Goal: Task Accomplishment & Management: Complete application form

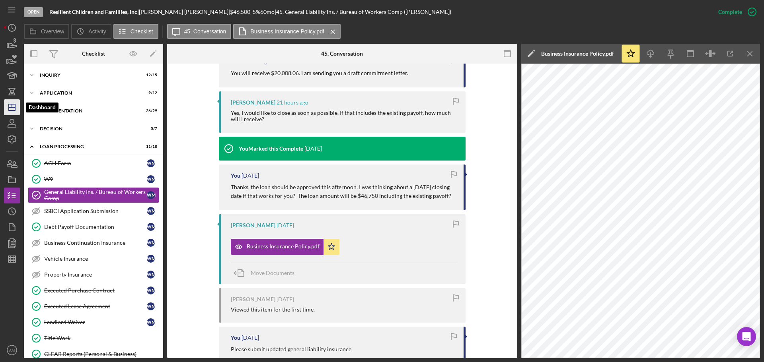
click at [11, 107] on line "button" at bounding box center [12, 107] width 6 height 0
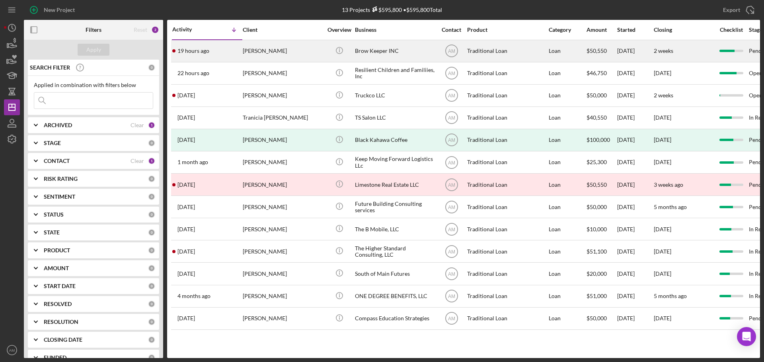
click at [374, 48] on div "Brow Keeper INC" at bounding box center [395, 51] width 80 height 21
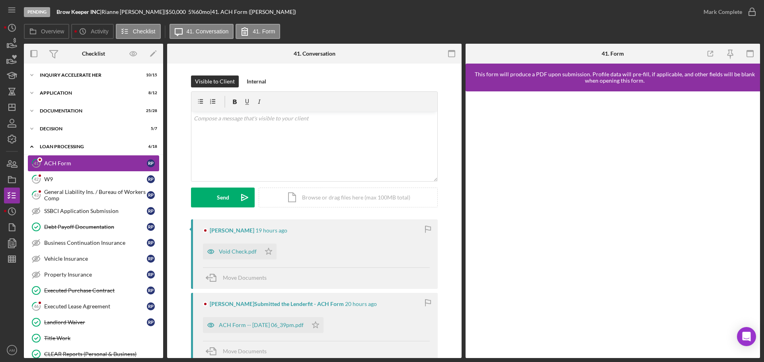
click at [75, 161] on div "ACH Form" at bounding box center [95, 163] width 103 height 6
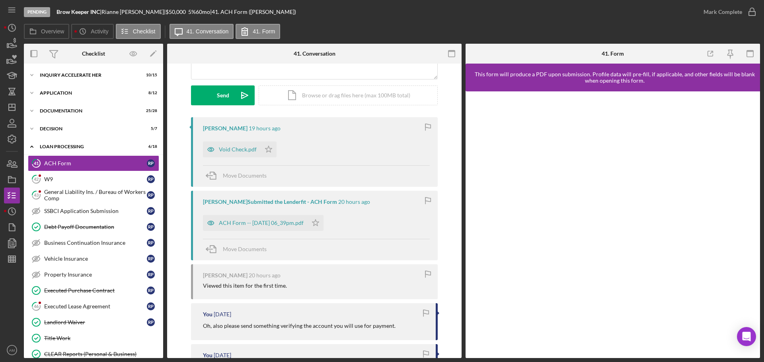
scroll to position [119, 0]
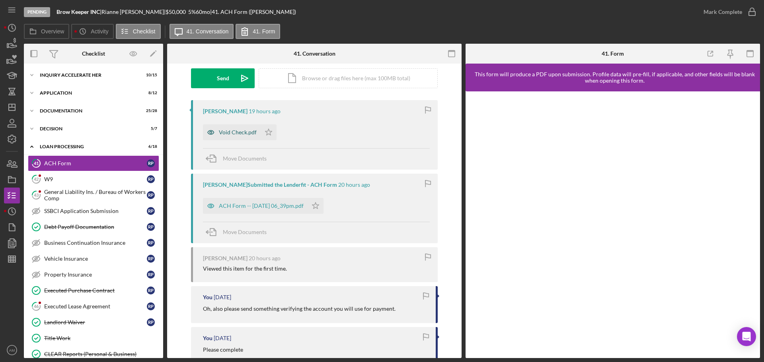
click at [238, 131] on div "Void Check.pdf" at bounding box center [238, 132] width 38 height 6
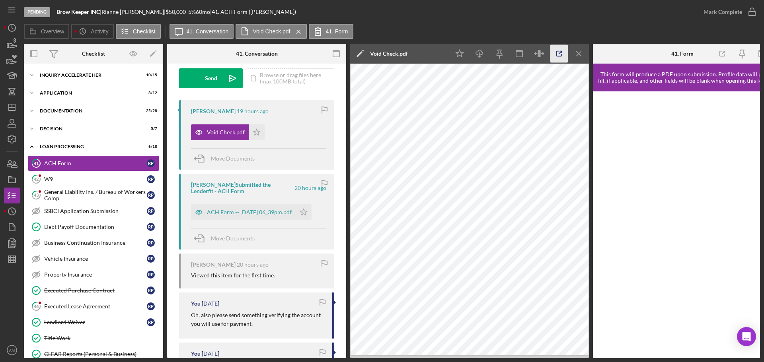
click at [560, 51] on polyline "button" at bounding box center [561, 52] width 2 height 2
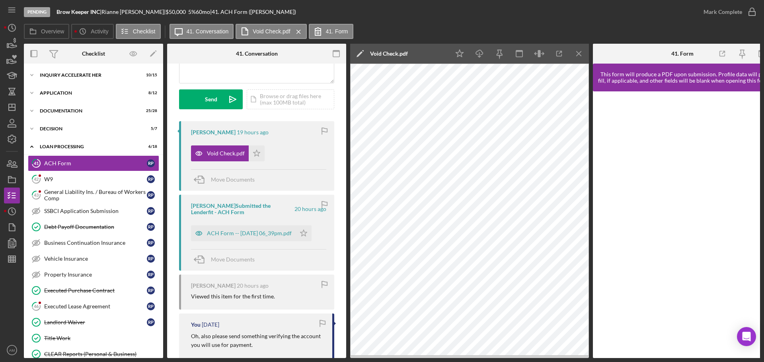
scroll to position [80, 0]
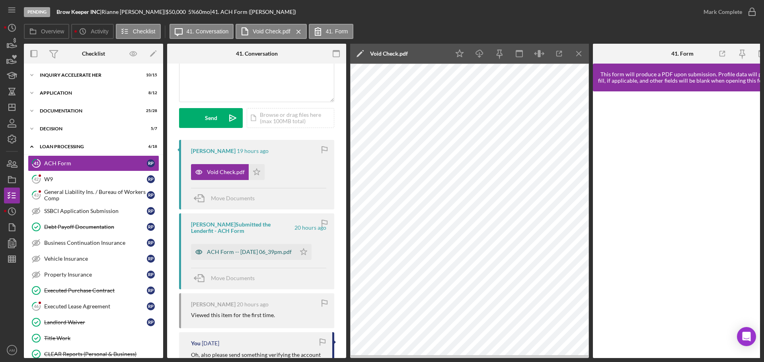
click at [234, 251] on div "ACH Form -- [DATE] 06_39pm.pdf" at bounding box center [249, 252] width 85 height 6
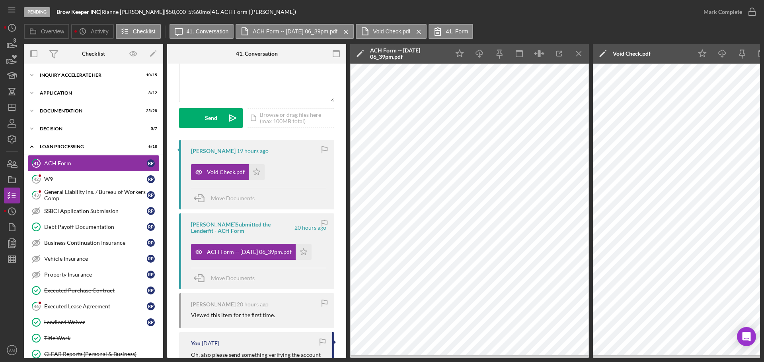
click at [64, 162] on div "ACH Form" at bounding box center [95, 163] width 103 height 6
click at [46, 128] on div "Decision" at bounding box center [96, 128] width 113 height 5
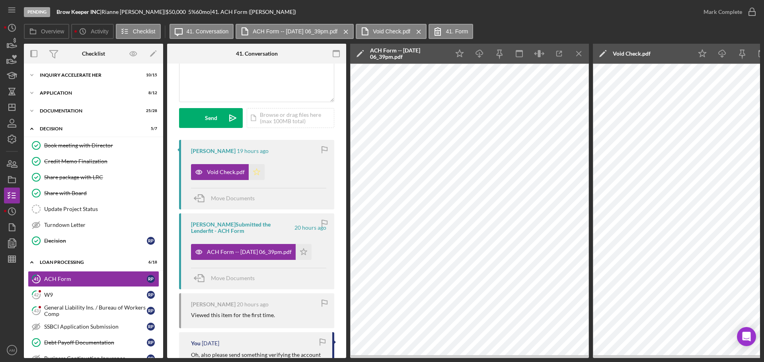
click at [257, 170] on icon "Icon/Star" at bounding box center [257, 172] width 16 height 16
click at [307, 251] on polygon "button" at bounding box center [303, 252] width 7 height 6
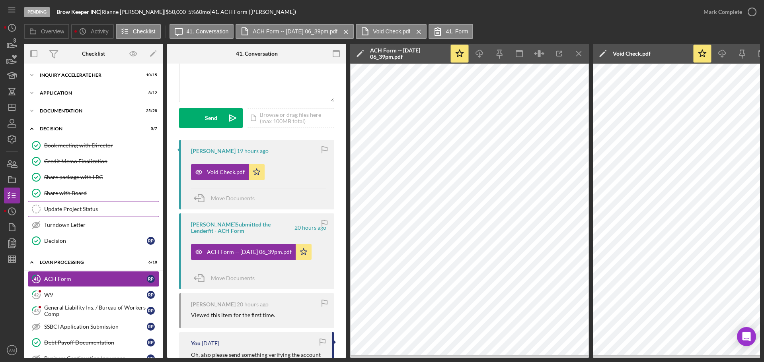
click at [72, 207] on div "Update Project Status" at bounding box center [101, 209] width 115 height 6
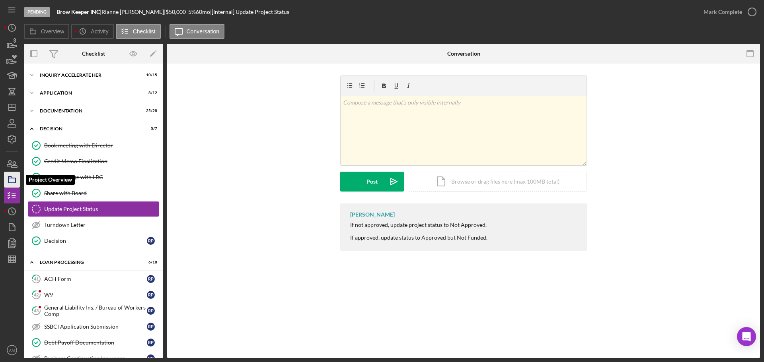
click at [12, 177] on icon "button" at bounding box center [12, 180] width 20 height 20
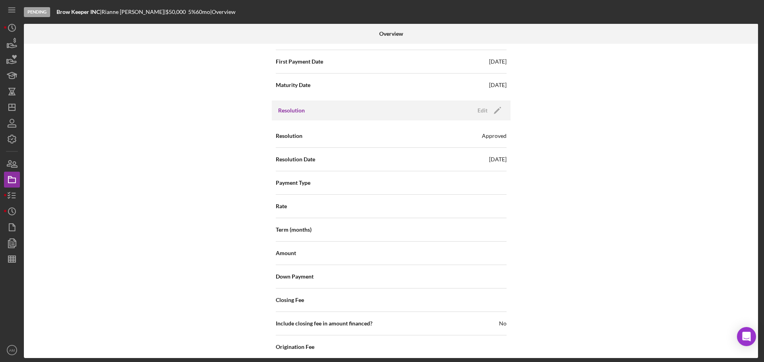
scroll to position [1061, 0]
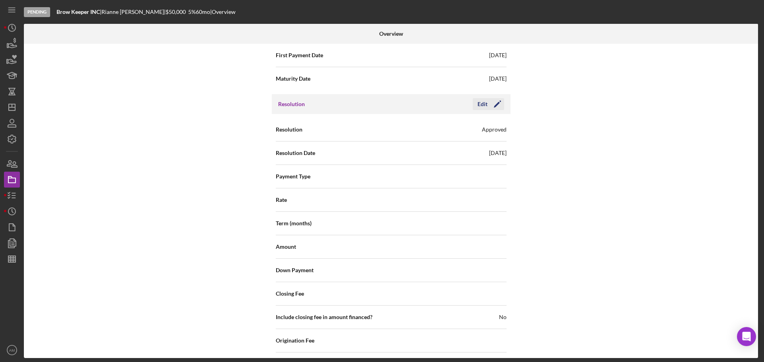
click at [495, 103] on icon "Icon/Edit" at bounding box center [497, 104] width 20 height 20
click at [446, 174] on div "Select..." at bounding box center [438, 177] width 95 height 18
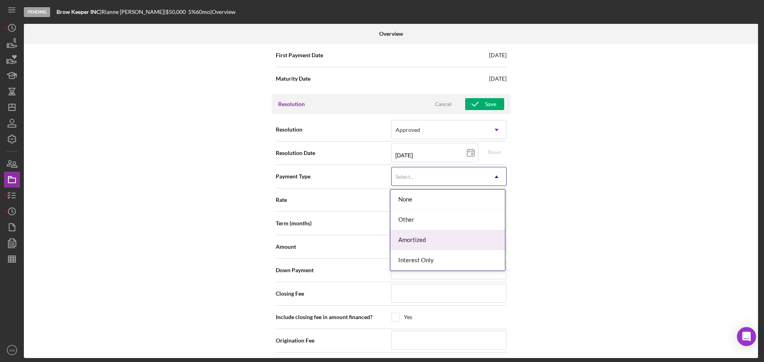
click at [414, 235] on div "Amortized" at bounding box center [447, 240] width 115 height 20
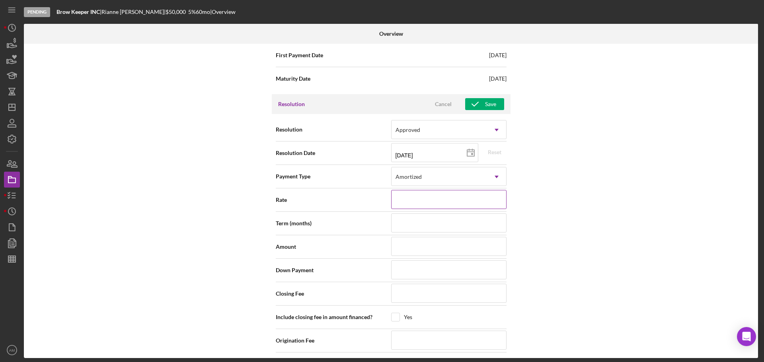
click at [414, 200] on input at bounding box center [448, 199] width 115 height 19
type input "5.000%"
click at [417, 225] on input at bounding box center [448, 223] width 115 height 19
type input "60"
click at [409, 248] on input at bounding box center [448, 246] width 115 height 19
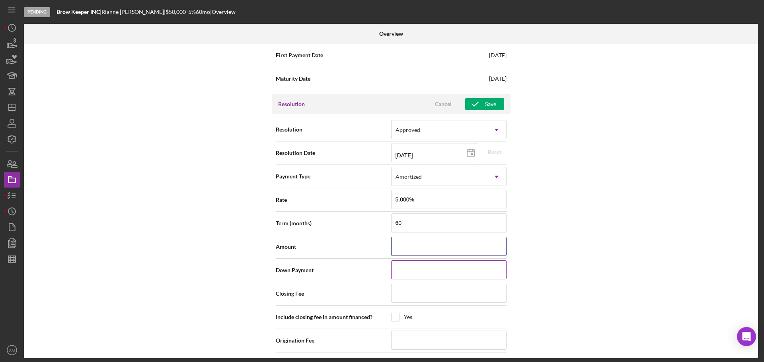
type input "$5,000,000"
click at [400, 270] on input at bounding box center [448, 269] width 115 height 19
click at [412, 298] on input at bounding box center [448, 293] width 115 height 19
type input "$50"
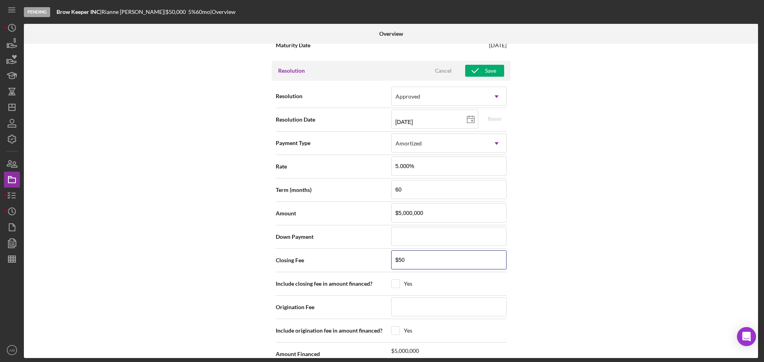
scroll to position [1140, 0]
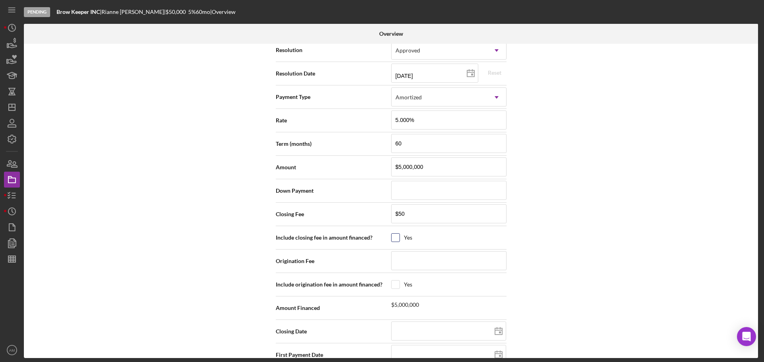
click at [395, 239] on input "checkbox" at bounding box center [395, 238] width 8 height 8
checkbox input "true"
click at [406, 264] on input at bounding box center [448, 260] width 115 height 19
type input "$50,000"
click at [393, 283] on input "checkbox" at bounding box center [395, 285] width 8 height 8
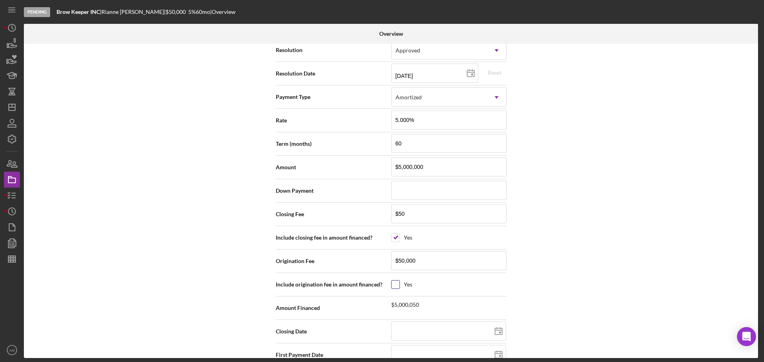
checkbox input "true"
click at [458, 173] on input "$5,000,000" at bounding box center [448, 166] width 115 height 19
click at [433, 169] on input "$5,000,000" at bounding box center [448, 166] width 115 height 19
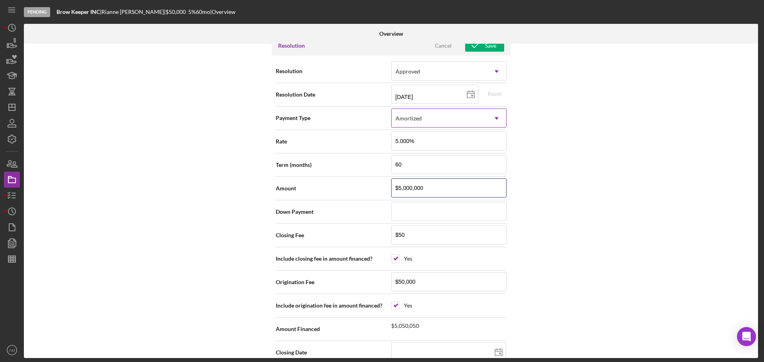
scroll to position [1100, 0]
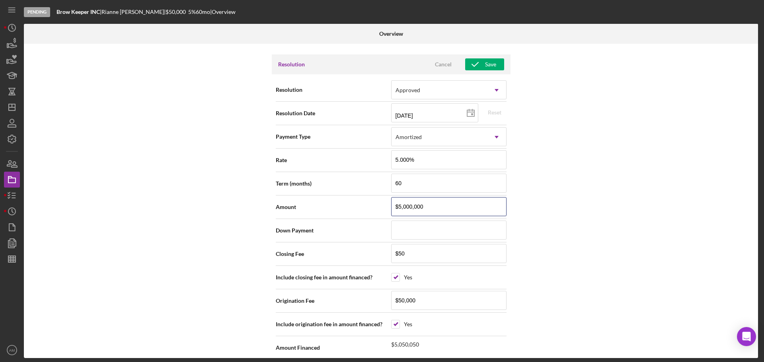
drag, startPoint x: 430, startPoint y: 212, endPoint x: 385, endPoint y: 203, distance: 46.3
click at [385, 203] on div "Amount $5,000,000" at bounding box center [391, 207] width 231 height 20
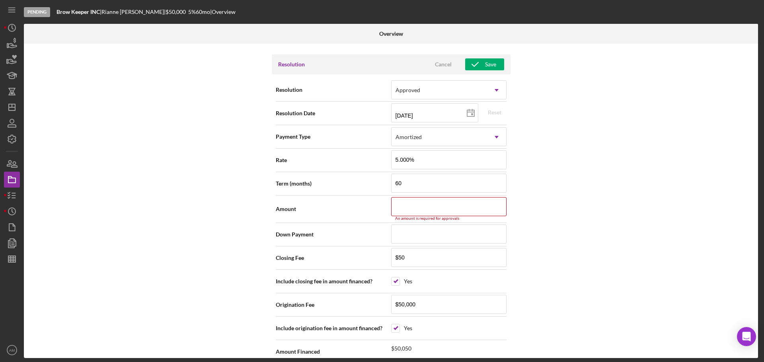
type input "$2"
type input "$5"
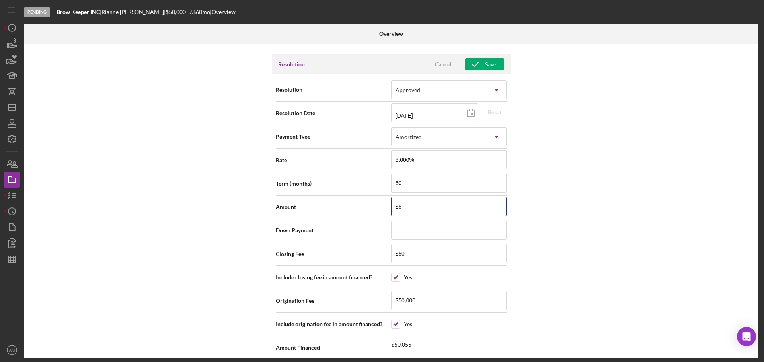
type input "$50"
type input "$500"
type input "$5,000"
type input "$50,000"
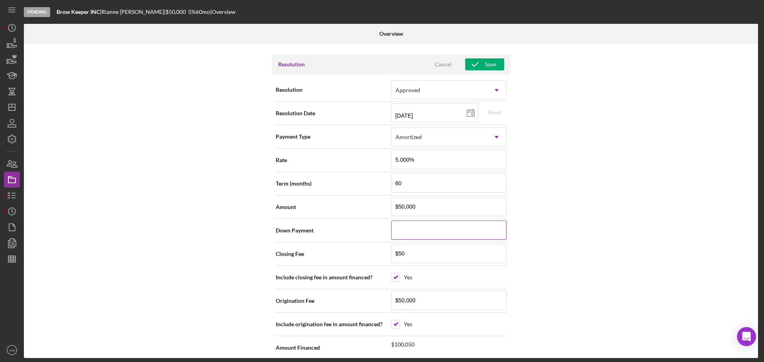
click at [404, 232] on input at bounding box center [448, 230] width 115 height 19
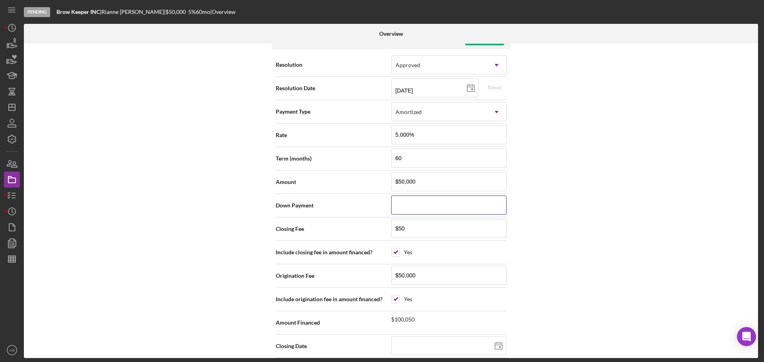
scroll to position [1180, 0]
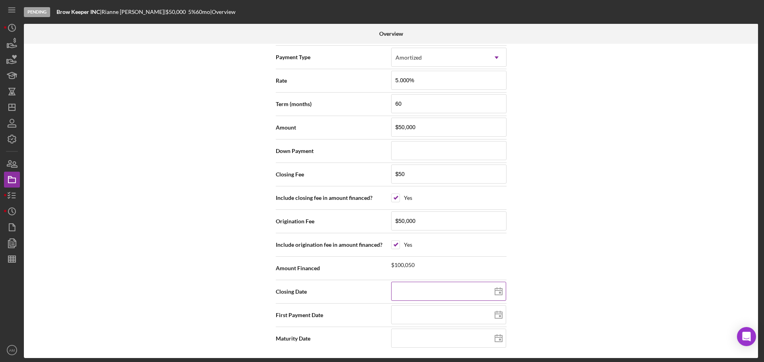
click at [497, 291] on line at bounding box center [498, 291] width 7 height 0
type input "[DATE]"
click at [454, 323] on input at bounding box center [448, 314] width 115 height 19
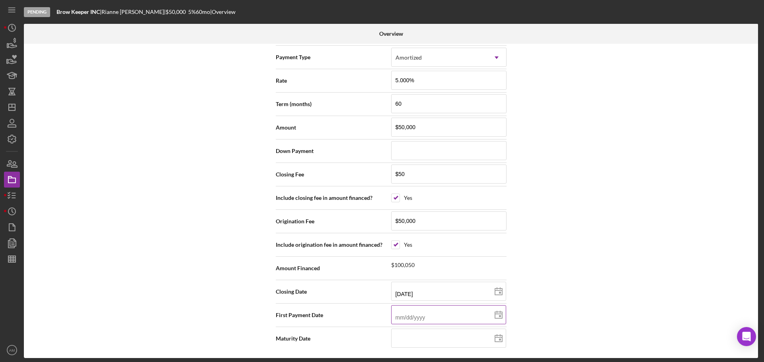
type input "1m/dd/yyyy"
type input "10/dd/yyyy"
type input "1m/dd/yyyy"
type input "12/dd/yyyy"
type input "1m/dd/yyyy"
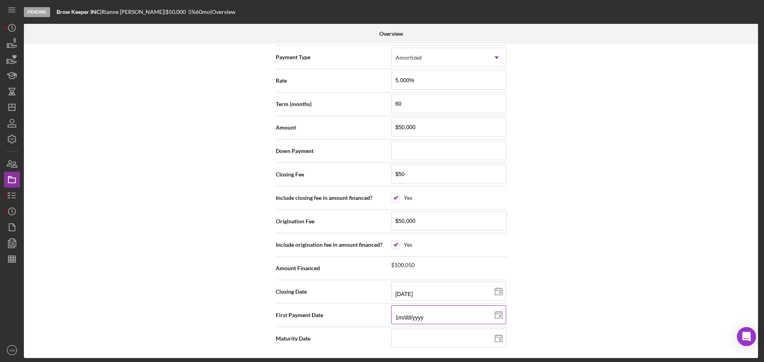
type input "11/dd/yyyy"
type input "11/0d/yyyy"
type input "11/01/yyyy"
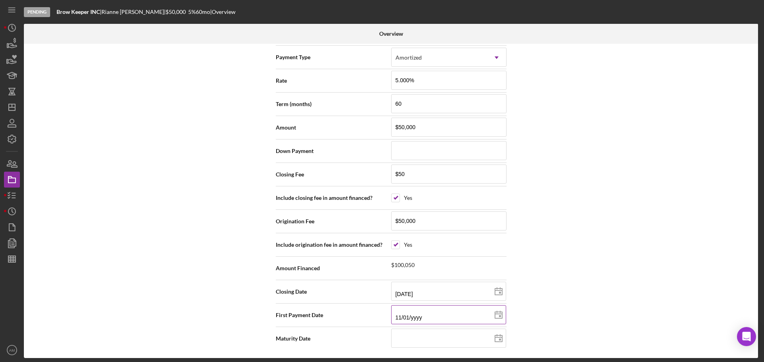
type input "11/01/2yyy"
type input "11/01/20yy"
type input "11/01/202y"
type input "[DATE]"
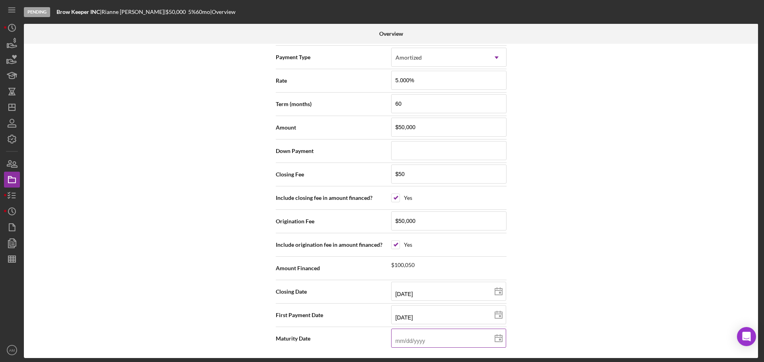
click at [429, 343] on input at bounding box center [448, 338] width 115 height 19
click at [575, 324] on div "Internal Workflow Stage Pending Icon/Dropdown Arrow Archive (can unarchive late…" at bounding box center [391, 201] width 734 height 315
click at [571, 326] on div "Internal Workflow Stage Pending Icon/Dropdown Arrow Archive (can unarchive late…" at bounding box center [391, 201] width 734 height 315
click at [429, 220] on input "$50,000" at bounding box center [448, 221] width 115 height 19
drag, startPoint x: 429, startPoint y: 220, endPoint x: 396, endPoint y: 221, distance: 33.4
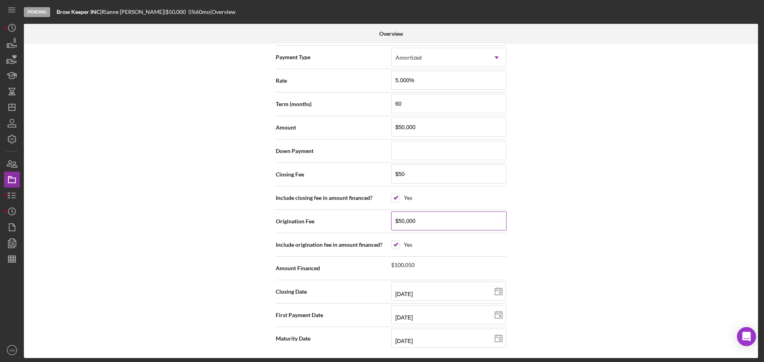
click at [396, 221] on input "$50,000" at bounding box center [448, 221] width 115 height 19
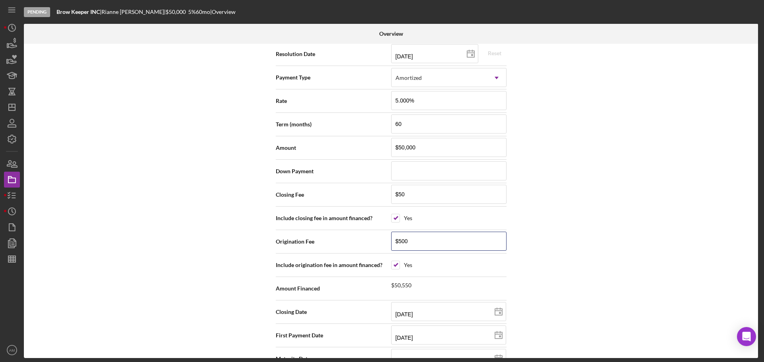
scroll to position [1140, 0]
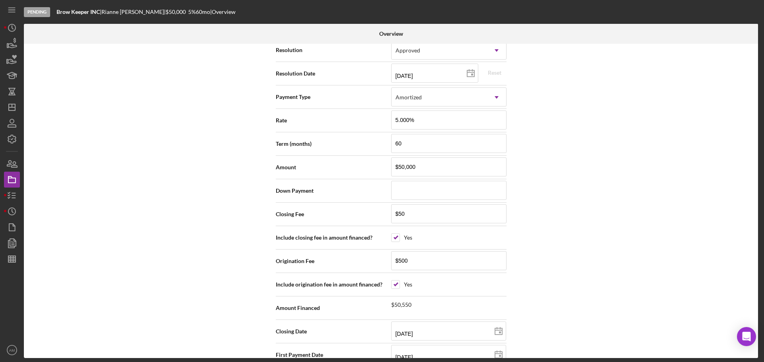
click at [649, 272] on div "Internal Workflow Stage Pending Icon/Dropdown Arrow Archive (can unarchive late…" at bounding box center [391, 201] width 734 height 315
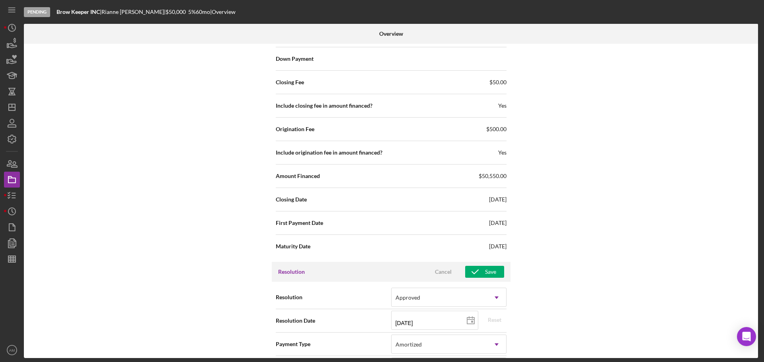
scroll to position [902, 0]
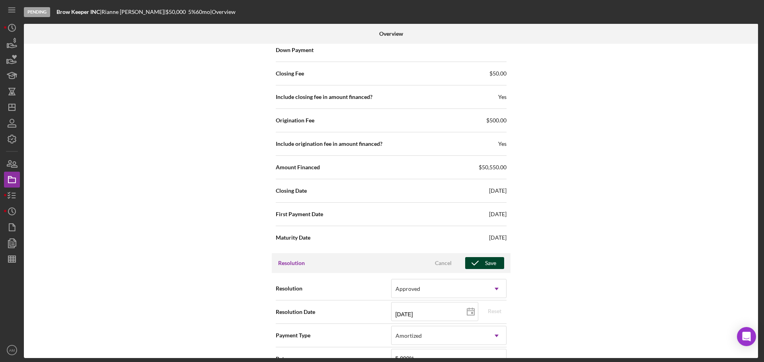
click at [485, 262] on div "Save" at bounding box center [490, 263] width 11 height 12
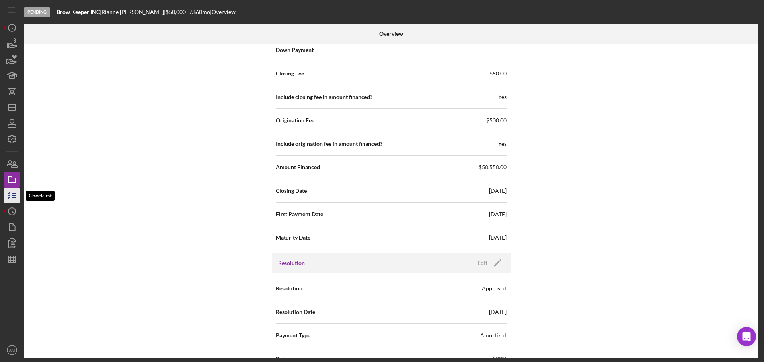
click at [10, 195] on polyline "button" at bounding box center [9, 195] width 2 height 1
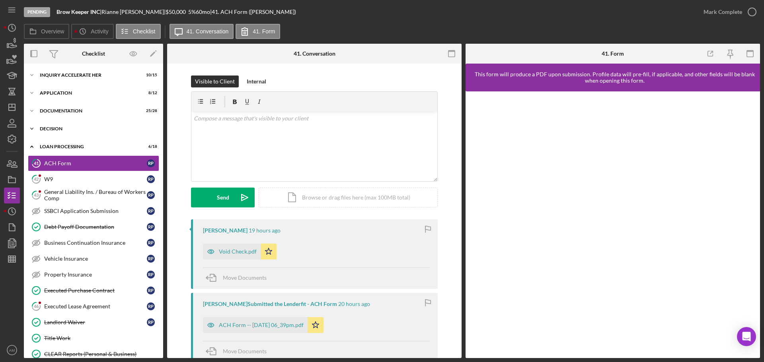
click at [60, 125] on div "Icon/Expander Decision 5 / 7" at bounding box center [93, 129] width 139 height 16
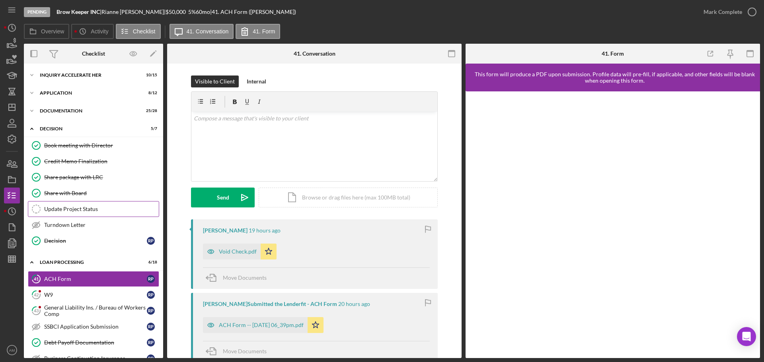
click at [68, 206] on div "Update Project Status" at bounding box center [101, 209] width 115 height 6
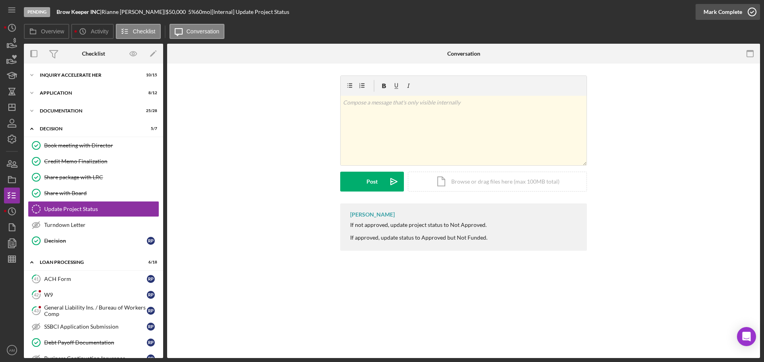
click at [721, 11] on div "Mark Complete" at bounding box center [722, 12] width 39 height 16
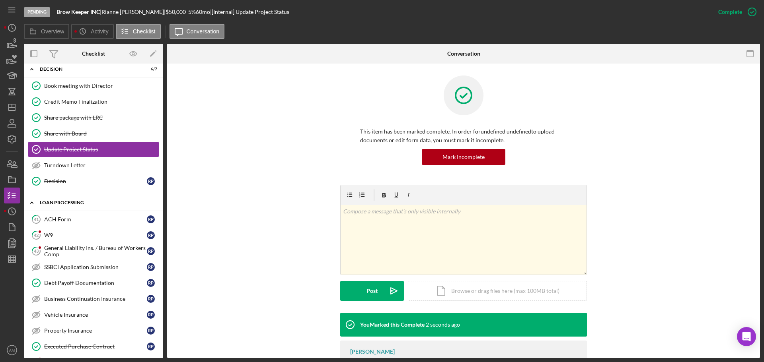
scroll to position [80, 0]
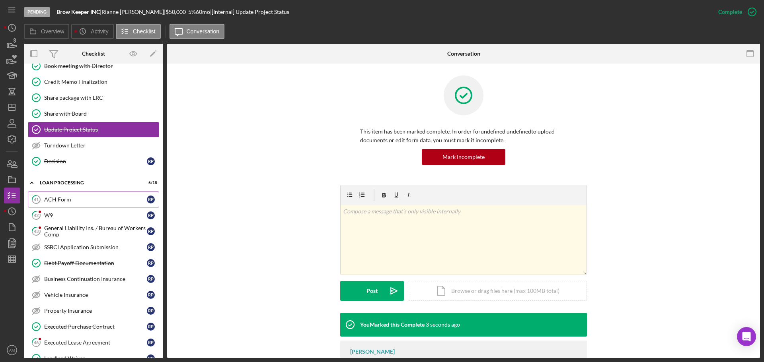
click at [57, 197] on div "ACH Form" at bounding box center [95, 199] width 103 height 6
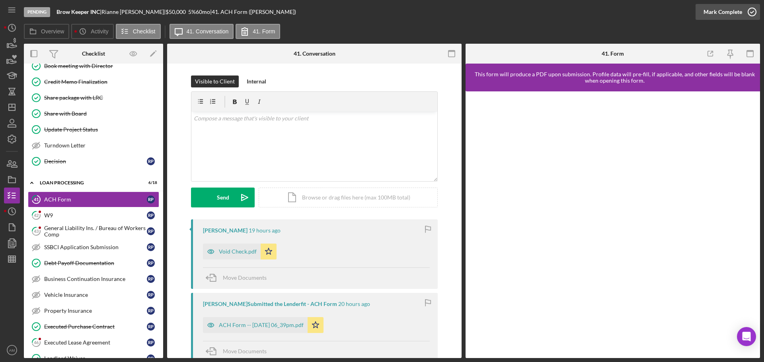
click at [707, 10] on div "Mark Complete" at bounding box center [722, 12] width 39 height 16
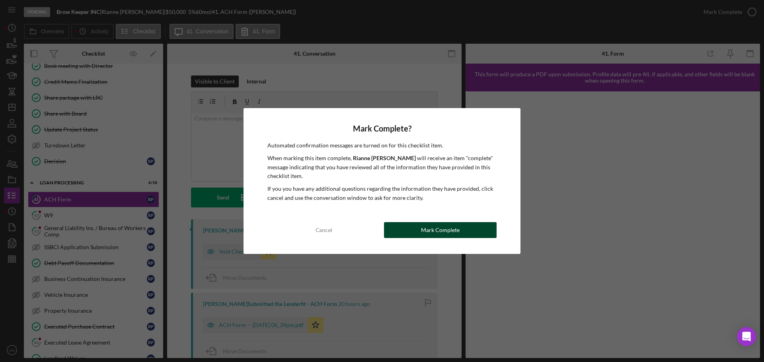
click at [424, 228] on div "Mark Complete" at bounding box center [440, 230] width 39 height 16
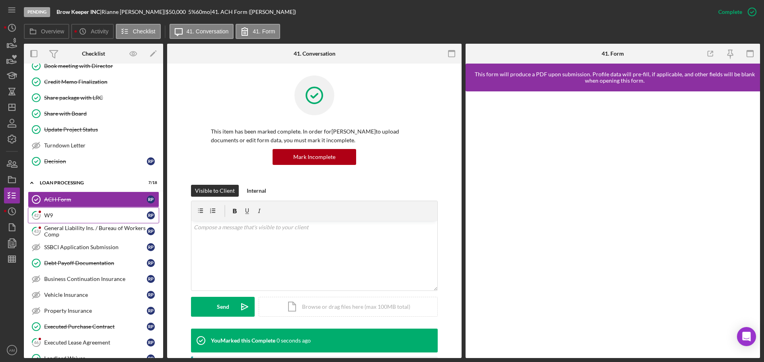
click at [44, 215] on icon "42" at bounding box center [36, 216] width 20 height 20
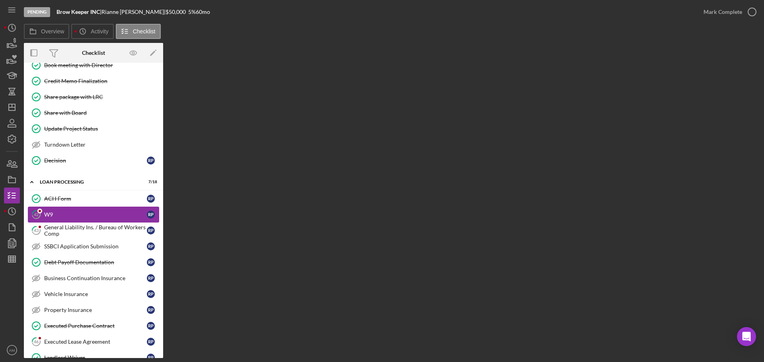
click at [60, 212] on div "W9" at bounding box center [95, 215] width 103 height 6
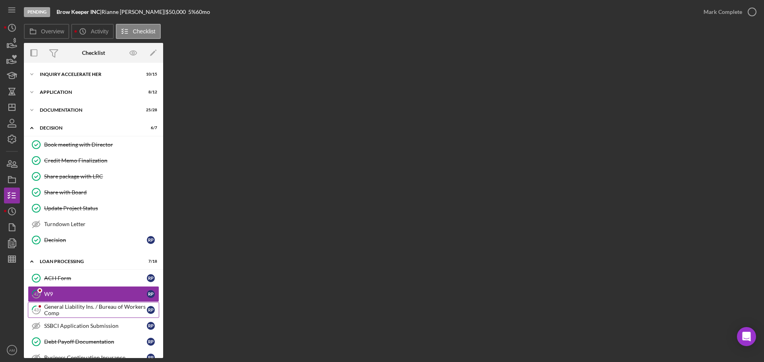
click at [71, 311] on div "General Liability Ins. / Bureau of Workers Comp" at bounding box center [95, 310] width 103 height 13
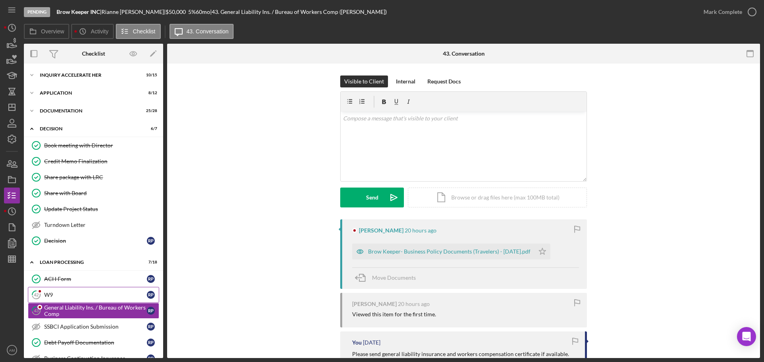
click at [61, 291] on link "42 W9 R P" at bounding box center [93, 295] width 131 height 16
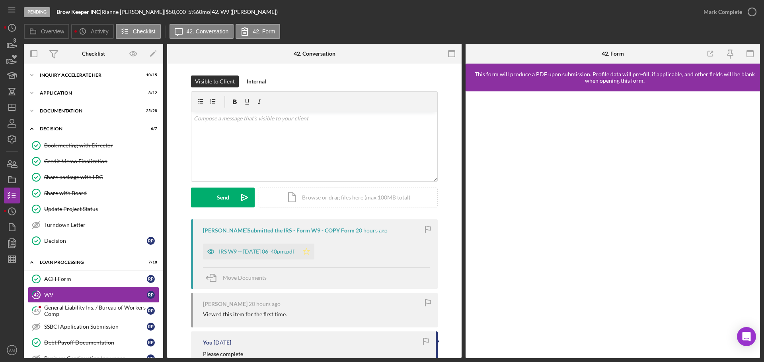
click at [310, 250] on polygon "button" at bounding box center [306, 251] width 7 height 6
click at [244, 253] on div "IRS W9 -- [DATE] 06_40pm.pdf" at bounding box center [257, 252] width 76 height 6
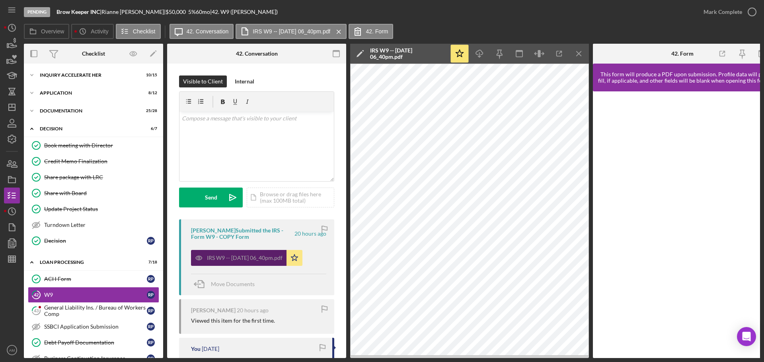
click at [244, 252] on div "IRS W9 -- [DATE] 06_40pm.pdf" at bounding box center [238, 258] width 95 height 16
click at [725, 8] on div "Mark Complete" at bounding box center [722, 12] width 39 height 16
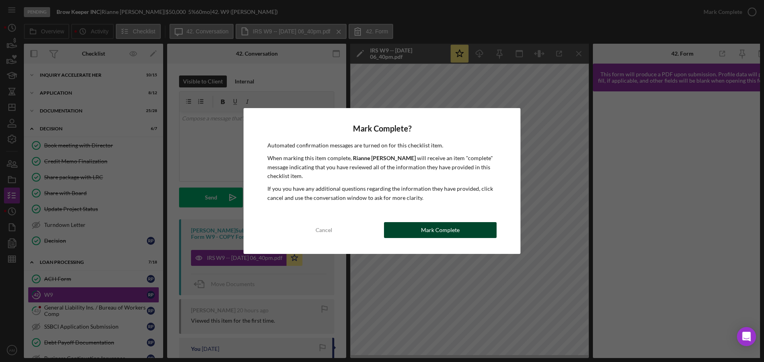
click at [429, 228] on div "Mark Complete" at bounding box center [440, 230] width 39 height 16
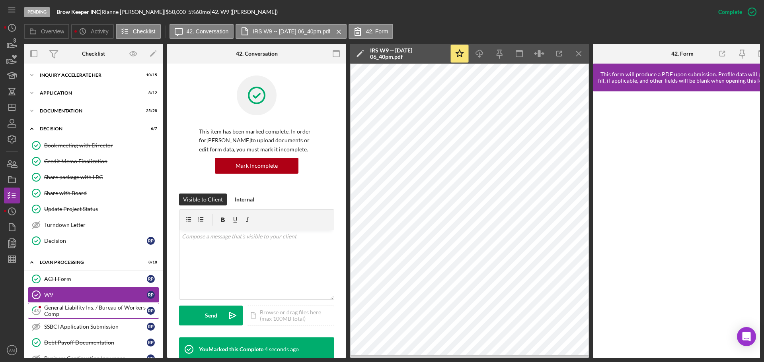
click at [75, 310] on div "General Liability Ins. / Bureau of Workers Comp" at bounding box center [95, 311] width 103 height 13
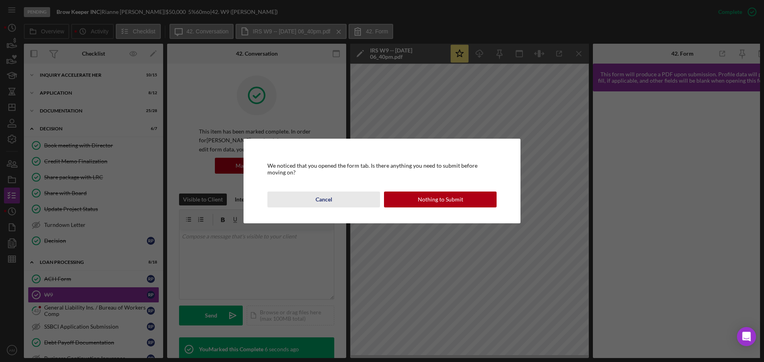
click at [323, 205] on div "Cancel" at bounding box center [323, 200] width 17 height 16
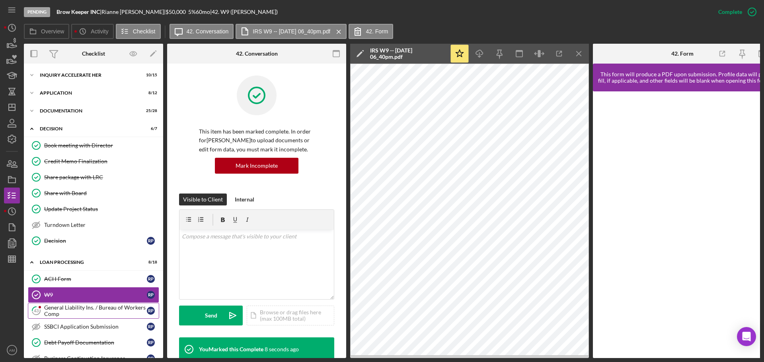
click at [72, 311] on div "General Liability Ins. / Bureau of Workers Comp" at bounding box center [95, 311] width 103 height 13
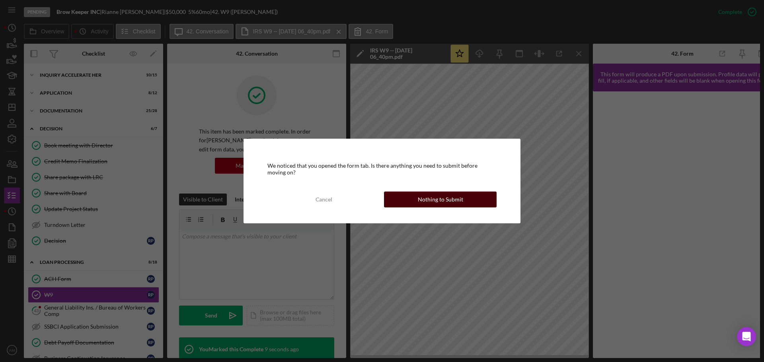
click at [430, 201] on div "Nothing to Submit" at bounding box center [440, 200] width 45 height 16
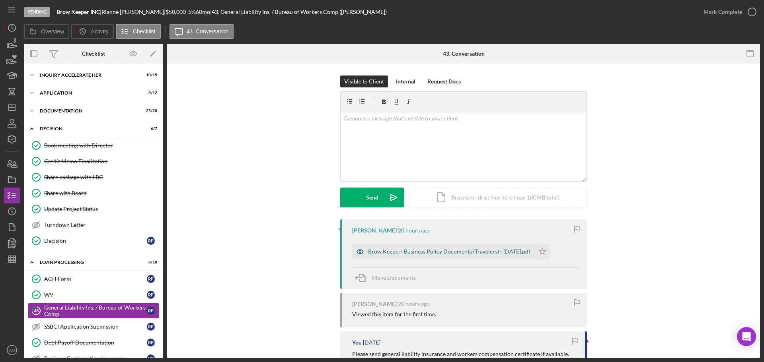
click at [424, 251] on div "Brow Keeper- Business Policy Documents (Travelers) - [DATE].pdf" at bounding box center [449, 252] width 162 height 6
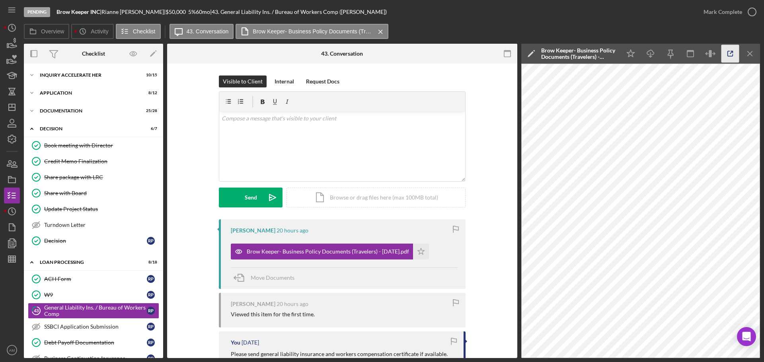
click at [728, 55] on icon "button" at bounding box center [730, 54] width 18 height 18
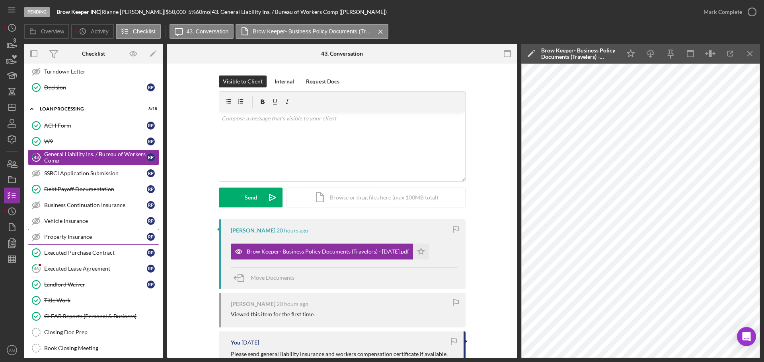
scroll to position [159, 0]
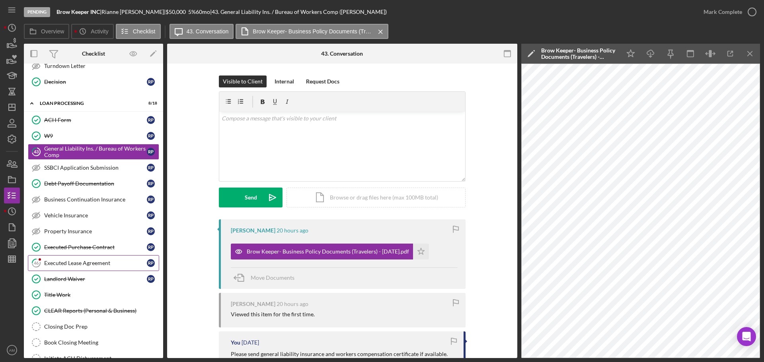
click at [83, 260] on div "Executed Lease Agreement" at bounding box center [95, 263] width 103 height 6
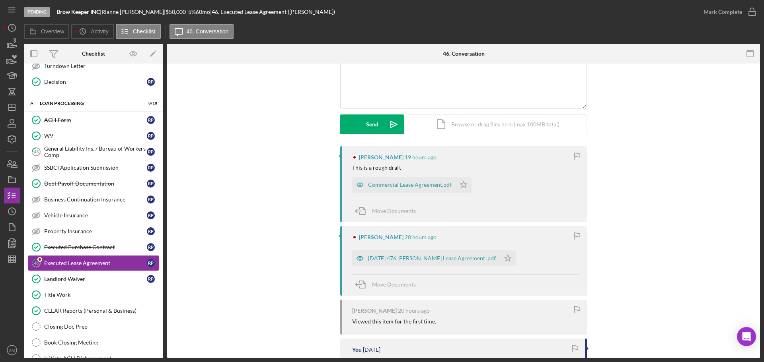
scroll to position [80, 0]
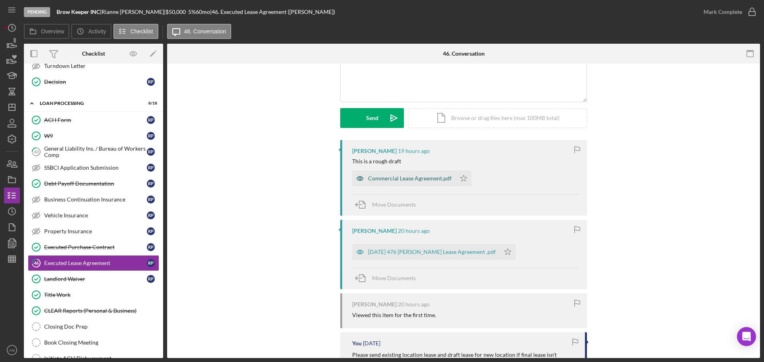
click at [410, 177] on div "Commercial Lease Agreement.pdf" at bounding box center [410, 178] width 84 height 6
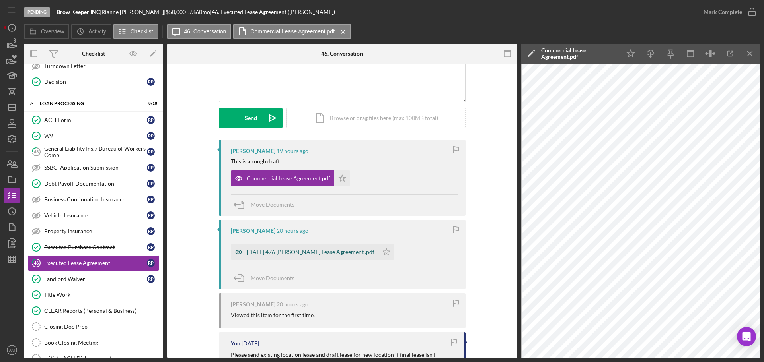
click at [300, 247] on div "[DATE] 476 [PERSON_NAME] Lease Agreement .pdf" at bounding box center [305, 252] width 148 height 16
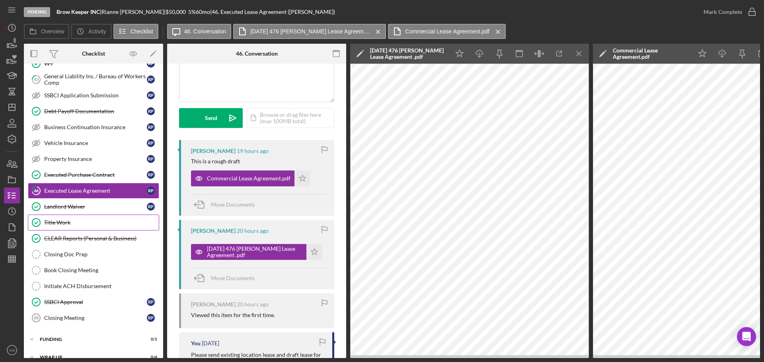
scroll to position [239, 0]
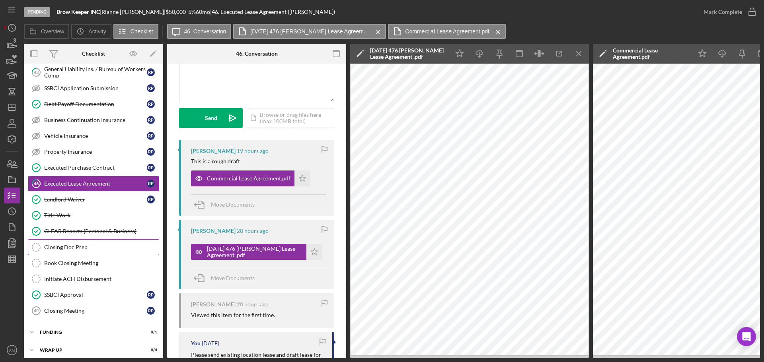
click at [74, 247] on div "Closing Doc Prep" at bounding box center [101, 247] width 115 height 6
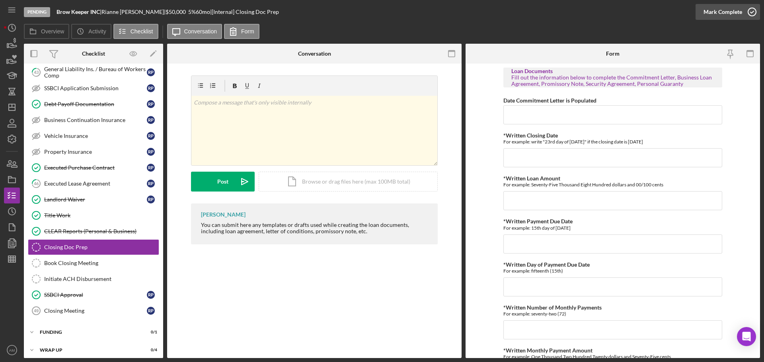
click at [724, 11] on div "Mark Complete" at bounding box center [722, 12] width 39 height 16
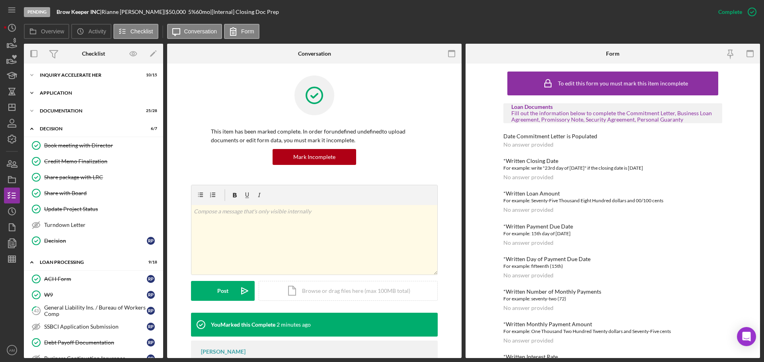
click at [56, 91] on div "Application" at bounding box center [96, 93] width 113 height 5
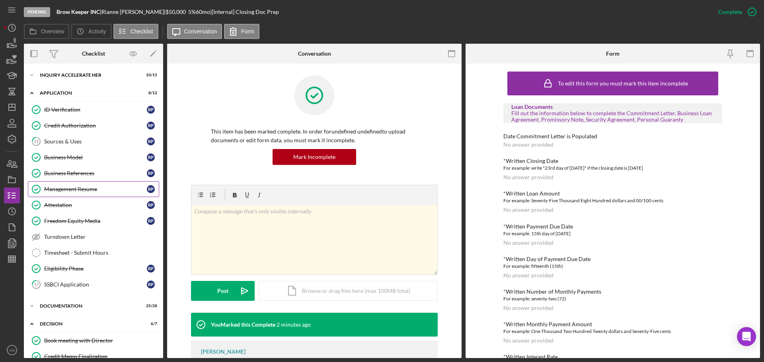
click at [64, 188] on div "Management Resume" at bounding box center [95, 189] width 103 height 6
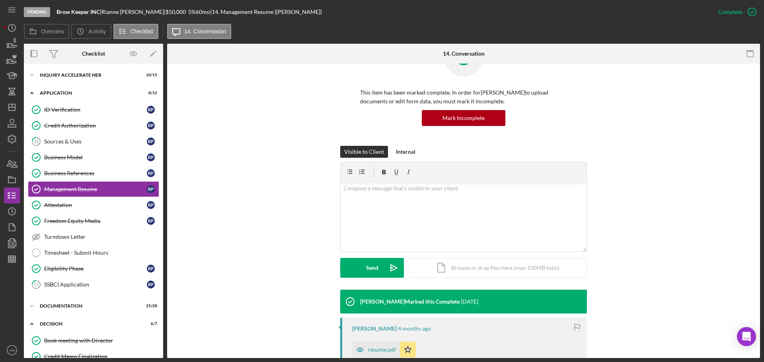
scroll to position [119, 0]
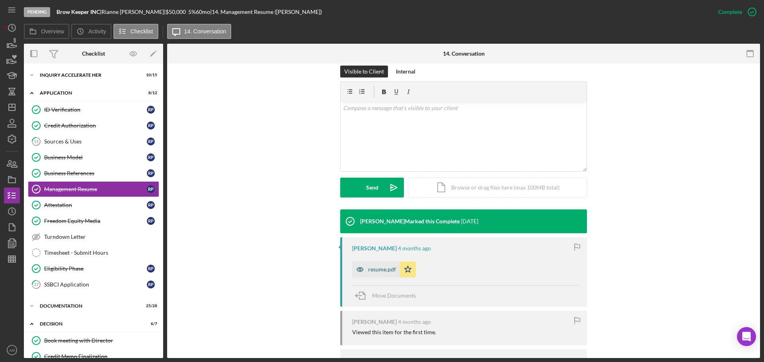
click at [381, 269] on div "resume.pdf" at bounding box center [382, 269] width 28 height 6
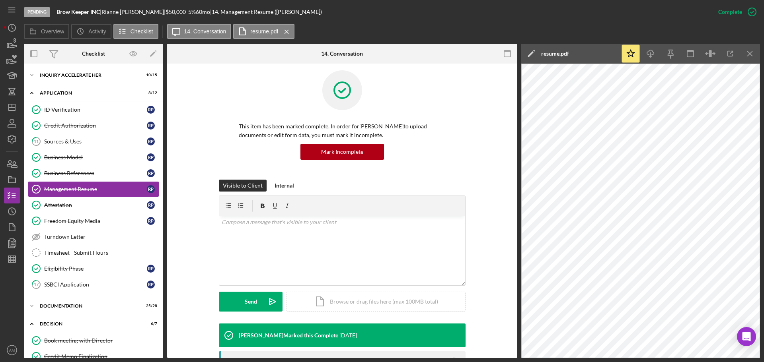
scroll to position [0, 0]
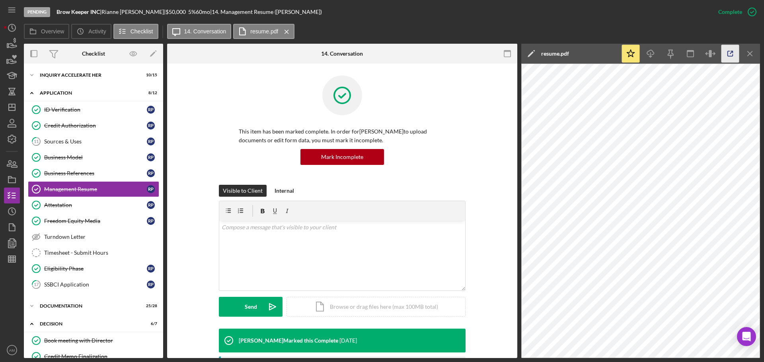
click at [728, 51] on icon "button" at bounding box center [729, 53] width 5 height 5
click at [66, 155] on div "Business Model" at bounding box center [95, 157] width 103 height 6
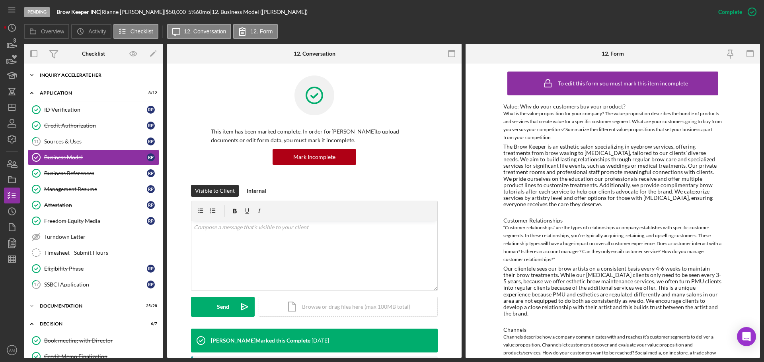
click at [64, 72] on div "Icon/Expander Inquiry Accelerate Her 10 / 15" at bounding box center [93, 75] width 139 height 16
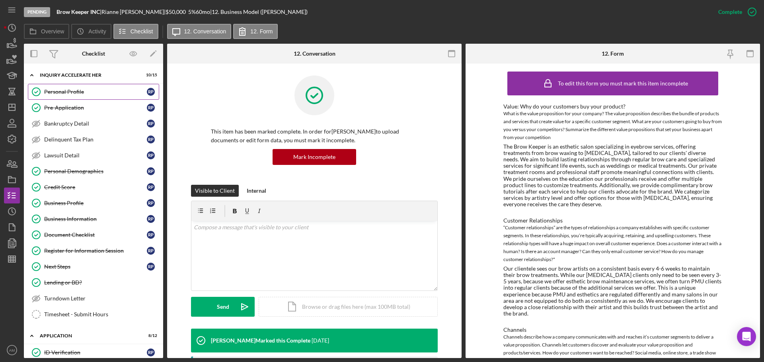
click at [66, 91] on div "Personal Profile" at bounding box center [95, 92] width 103 height 6
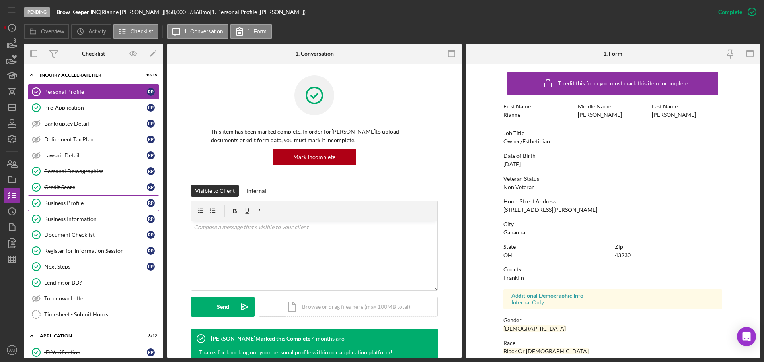
click at [64, 200] on div "Business Profile" at bounding box center [95, 203] width 103 height 6
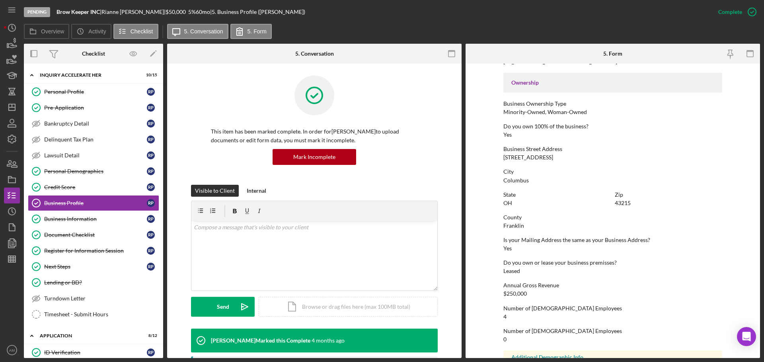
scroll to position [239, 0]
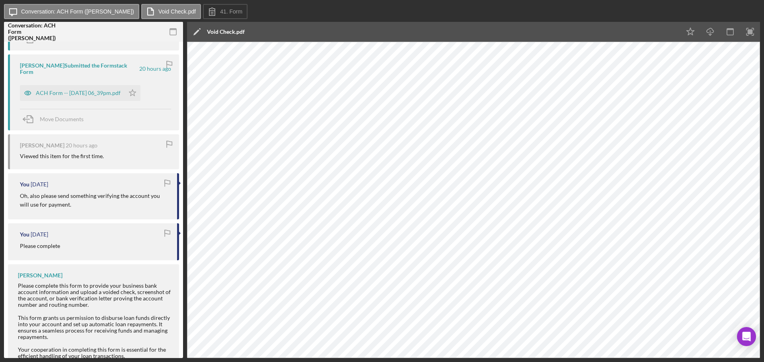
scroll to position [228, 0]
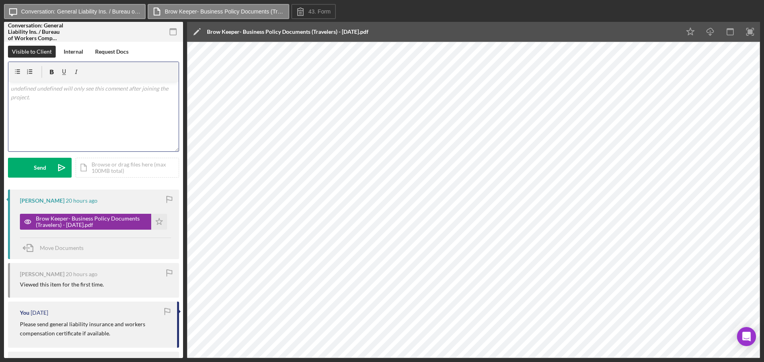
click at [51, 102] on div "v Color teal Color pink Remove color Add row above Add row below Add column bef…" at bounding box center [93, 117] width 170 height 70
click at [45, 167] on div "Send" at bounding box center [40, 168] width 12 height 20
